Goal: Use online tool/utility: Utilize a website feature to perform a specific function

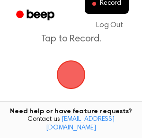
scroll to position [48, 0]
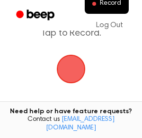
click at [70, 64] on span "button" at bounding box center [71, 69] width 29 height 29
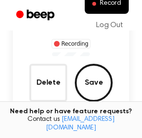
scroll to position [88, 0]
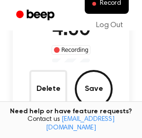
click at [85, 89] on button "Save" at bounding box center [94, 89] width 38 height 38
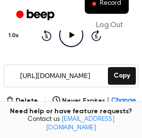
scroll to position [139, 0]
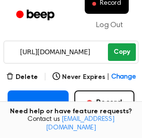
click at [116, 50] on button "Copy" at bounding box center [122, 52] width 28 height 18
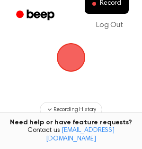
scroll to position [63, 0]
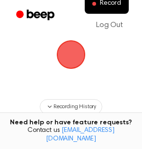
click at [69, 57] on span "button" at bounding box center [71, 55] width 34 height 34
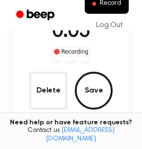
scroll to position [85, 0]
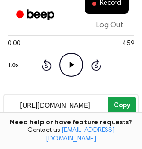
click at [121, 107] on button "Copy" at bounding box center [122, 106] width 28 height 18
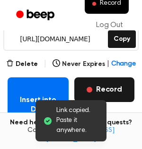
click at [108, 89] on button "Record" at bounding box center [105, 89] width 60 height 25
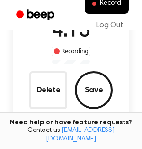
scroll to position [84, 0]
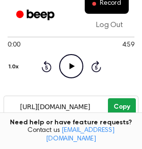
click at [126, 105] on button "Copy" at bounding box center [122, 107] width 28 height 18
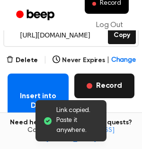
click at [120, 89] on button "Record" at bounding box center [105, 86] width 60 height 25
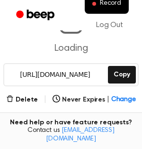
scroll to position [116, 0]
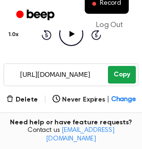
click at [122, 75] on button "Copy" at bounding box center [122, 75] width 28 height 18
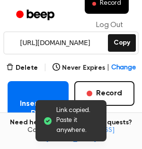
scroll to position [178, 0]
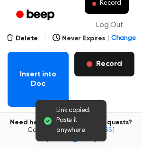
click at [103, 66] on button "Record" at bounding box center [105, 64] width 60 height 25
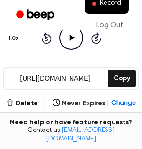
scroll to position [130, 0]
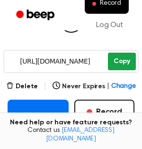
click at [123, 61] on button "Copy" at bounding box center [122, 62] width 28 height 18
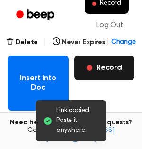
click at [106, 66] on button "Record" at bounding box center [105, 68] width 60 height 25
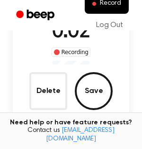
scroll to position [86, 0]
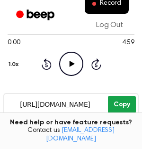
click at [126, 103] on button "Copy" at bounding box center [122, 105] width 28 height 18
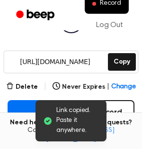
scroll to position [169, 0]
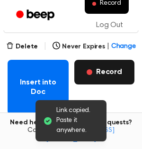
click at [114, 75] on button "Record" at bounding box center [105, 72] width 60 height 25
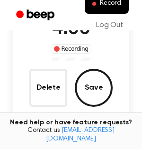
scroll to position [86, 0]
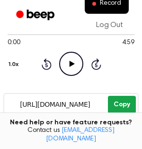
click at [131, 100] on button "Copy" at bounding box center [122, 105] width 28 height 18
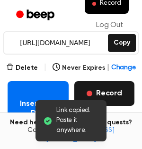
click at [121, 90] on button "Record" at bounding box center [105, 93] width 60 height 25
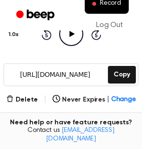
scroll to position [124, 0]
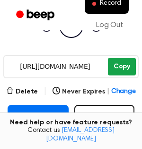
click at [119, 68] on button "Copy" at bounding box center [122, 67] width 28 height 18
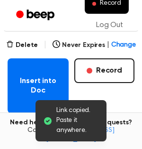
click at [104, 61] on button "Record" at bounding box center [105, 70] width 60 height 25
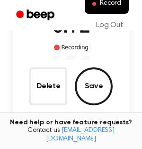
scroll to position [87, 0]
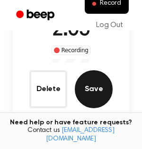
click at [94, 89] on button "Save" at bounding box center [94, 89] width 38 height 38
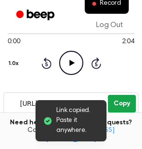
click at [121, 100] on button "Copy" at bounding box center [122, 104] width 28 height 18
